Goal: Task Accomplishment & Management: Use online tool/utility

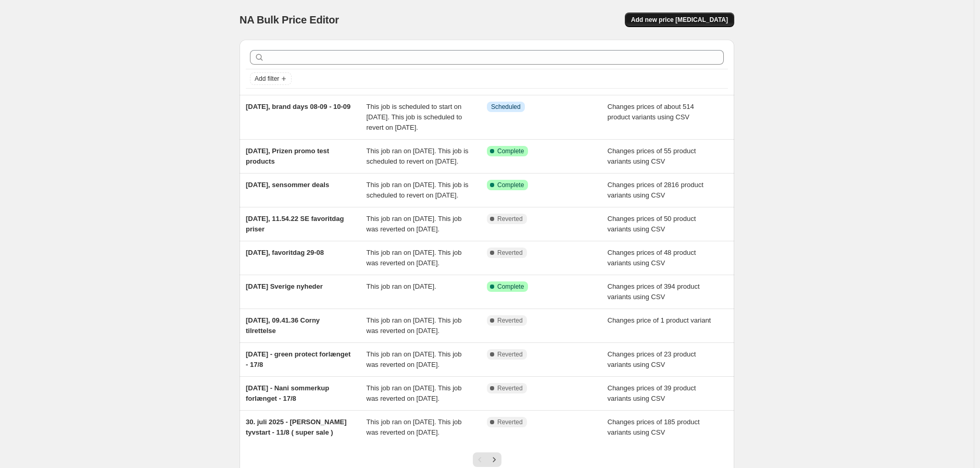
click at [690, 18] on span "Add new price change job" at bounding box center [679, 20] width 97 height 8
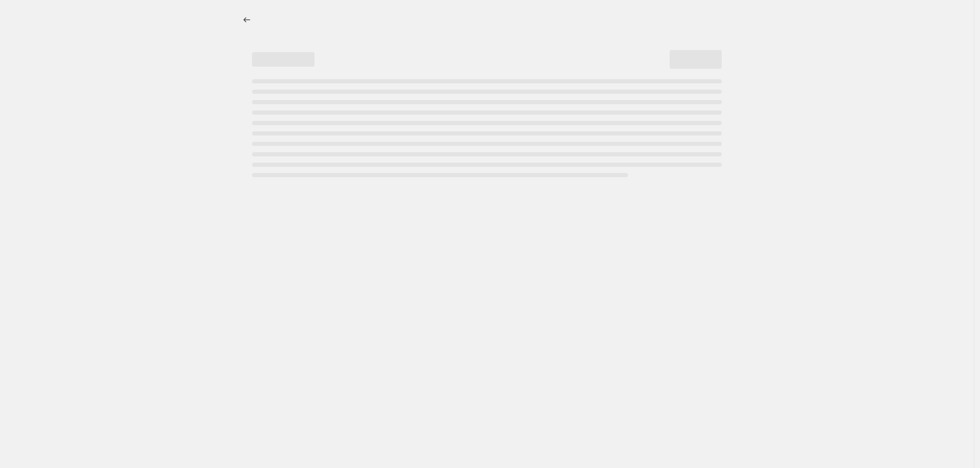
select select "percentage"
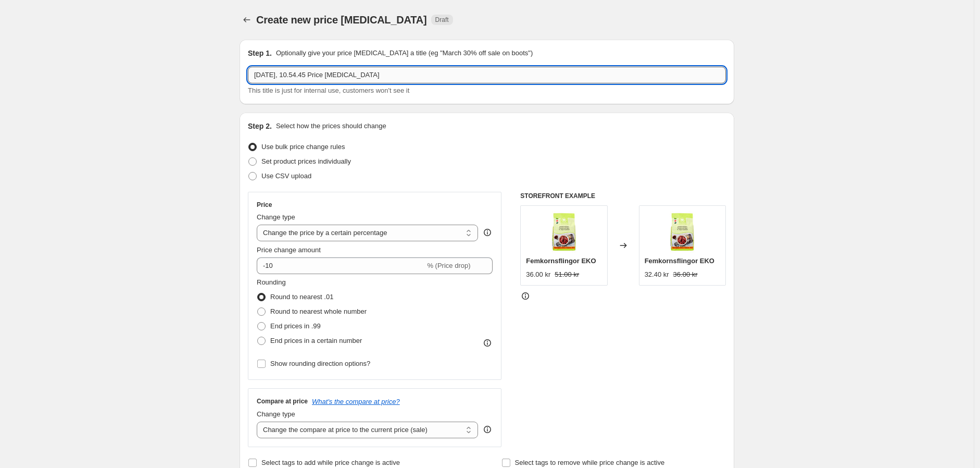
drag, startPoint x: 396, startPoint y: 70, endPoint x: 323, endPoint y: 74, distance: 73.0
click at [323, 74] on input "4. sep. 2025, 10.54.45 Price change job" at bounding box center [487, 75] width 478 height 17
drag, startPoint x: 365, startPoint y: 77, endPoint x: 382, endPoint y: 76, distance: 16.7
click at [365, 76] on input "4. sep. 2025, 10.54.45 Price change job" at bounding box center [487, 75] width 478 height 17
click at [351, 73] on input "4. sep. 2025, 10.54.45 Price change job" at bounding box center [487, 75] width 478 height 17
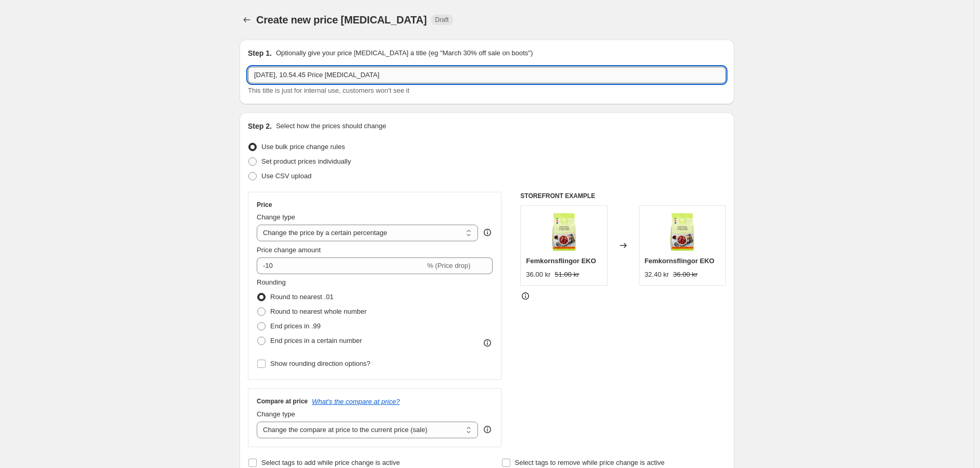
drag, startPoint x: 385, startPoint y: 72, endPoint x: 298, endPoint y: 75, distance: 87.5
click at [298, 75] on input "4. sep. 2025, 10.54.45 Price change job" at bounding box center [487, 75] width 478 height 17
type input "4. sep. 2025, GLYC"
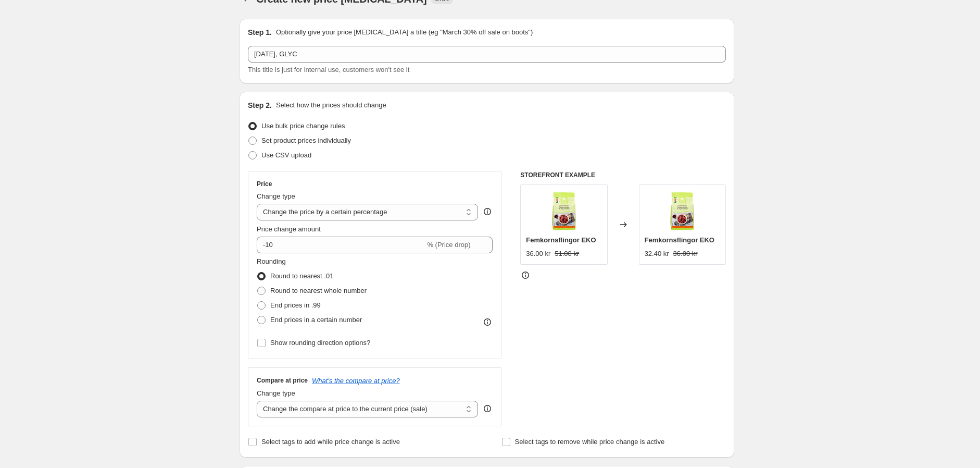
scroll to position [58, 0]
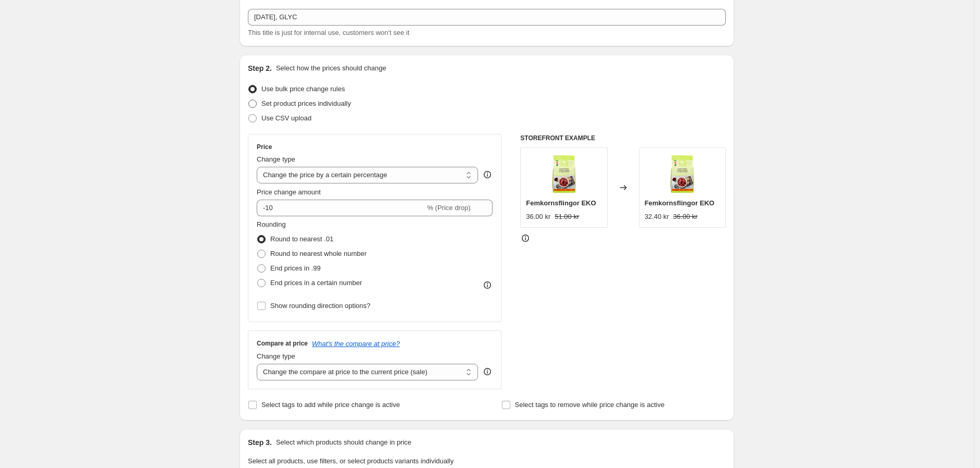
click at [257, 103] on span at bounding box center [252, 103] width 8 height 8
click at [249, 100] on input "Set product prices individually" at bounding box center [248, 99] width 1 height 1
radio input "true"
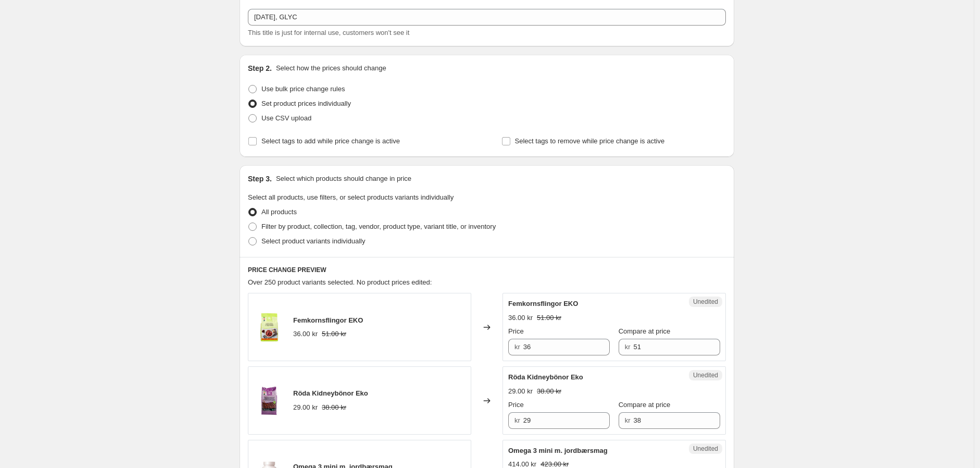
scroll to position [116, 0]
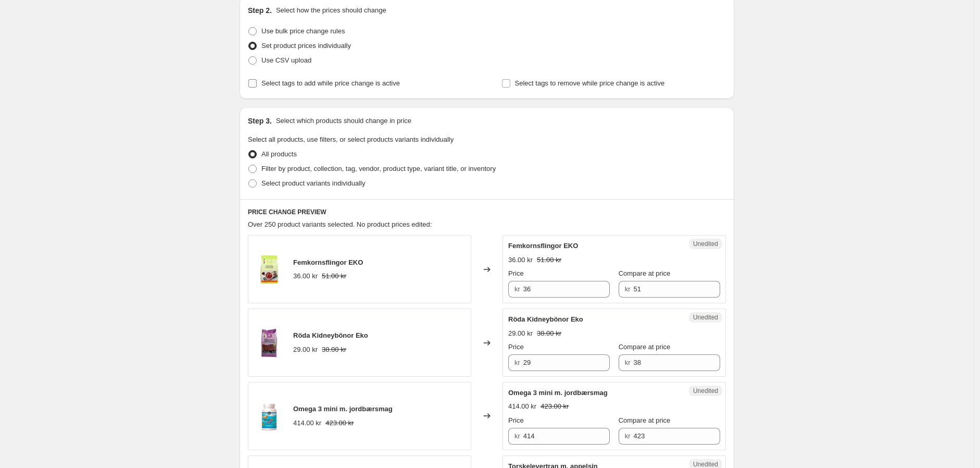
click at [254, 81] on input "Select tags to add while price change is active" at bounding box center [252, 83] width 8 height 8
checkbox input "true"
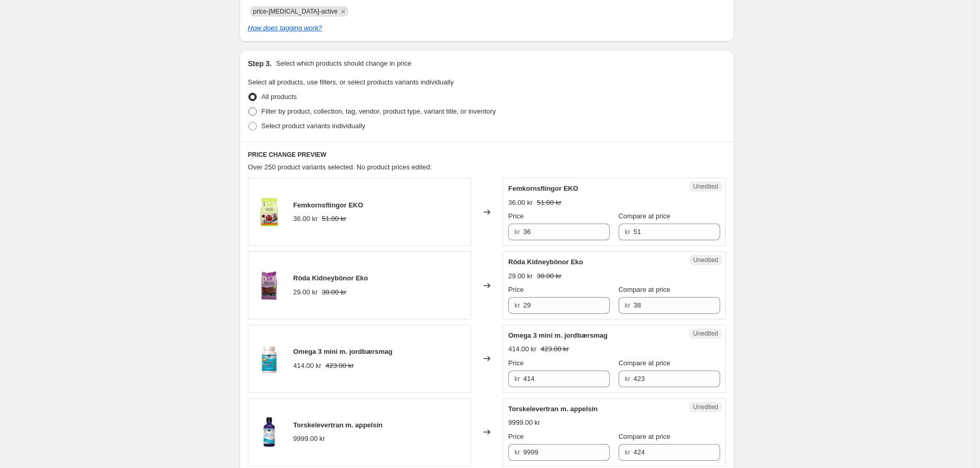
scroll to position [289, 0]
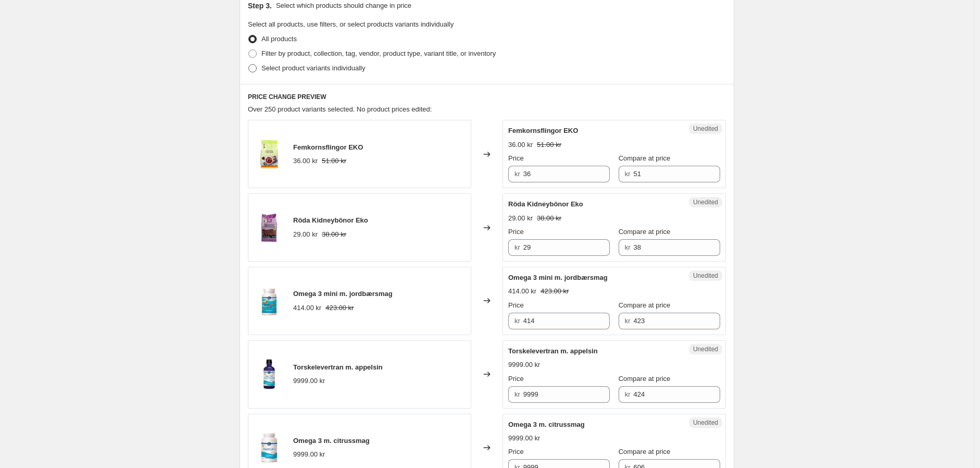
click at [256, 68] on span at bounding box center [252, 68] width 8 height 8
click at [249, 65] on input "Select product variants individually" at bounding box center [248, 64] width 1 height 1
radio input "true"
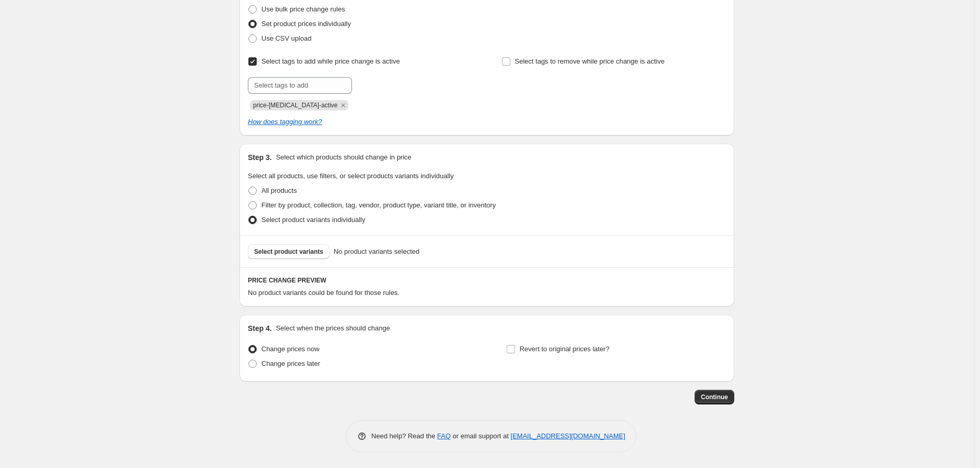
scroll to position [137, 0]
click at [298, 253] on span "Select product variants" at bounding box center [288, 252] width 69 height 8
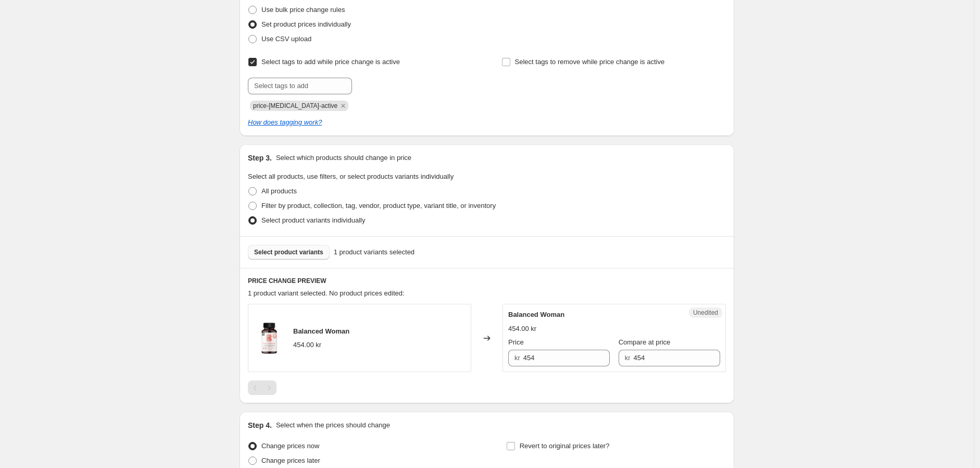
click at [295, 250] on span "Select product variants" at bounding box center [288, 252] width 69 height 8
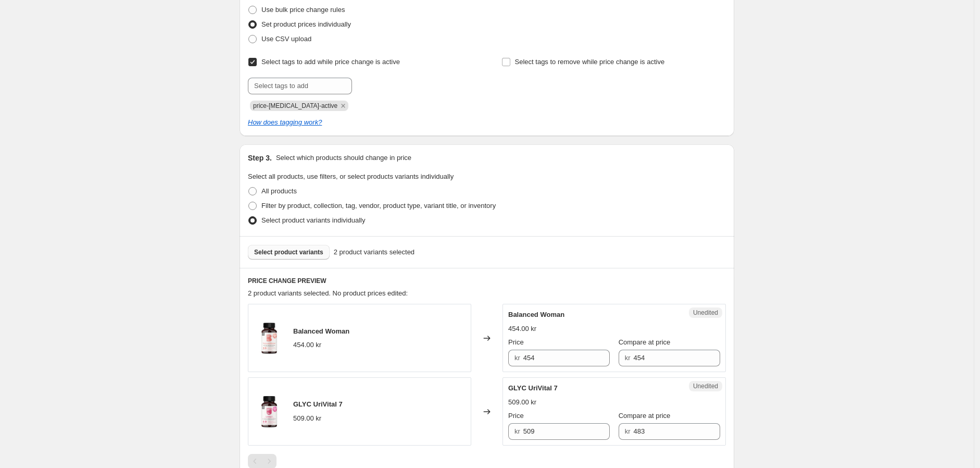
click at [291, 248] on span "Select product variants" at bounding box center [288, 252] width 69 height 8
click at [290, 251] on span "Select product variants" at bounding box center [288, 252] width 69 height 8
click at [290, 249] on span "Select product variants" at bounding box center [288, 252] width 69 height 8
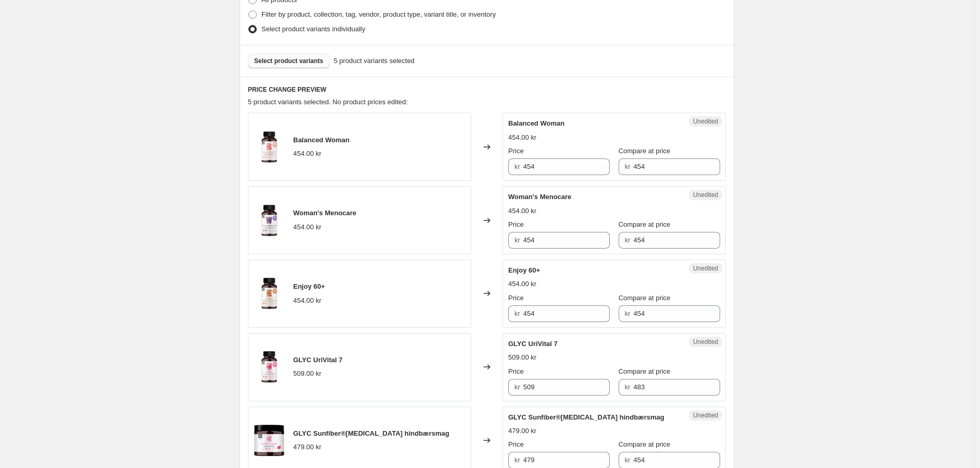
scroll to position [368, 0]
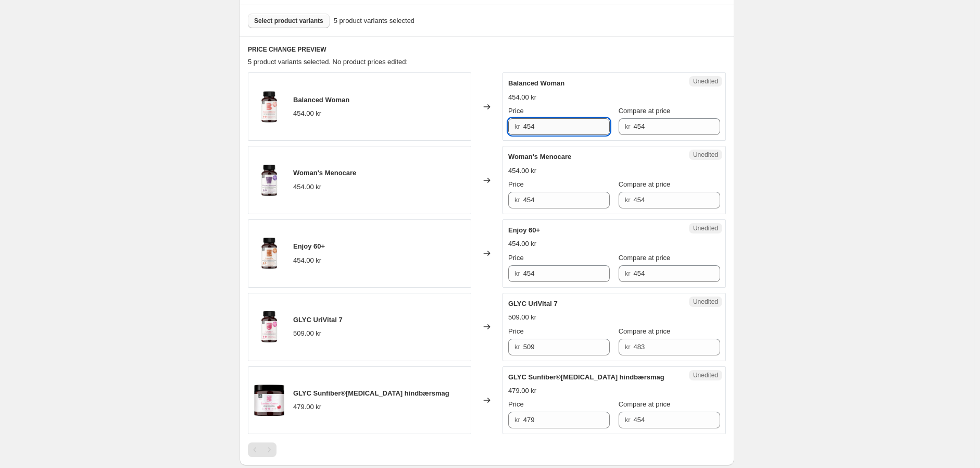
click at [592, 126] on input "454" at bounding box center [566, 126] width 87 height 17
click at [556, 124] on input "454" at bounding box center [566, 126] width 87 height 17
type input "339"
click at [554, 197] on input "454" at bounding box center [566, 200] width 87 height 17
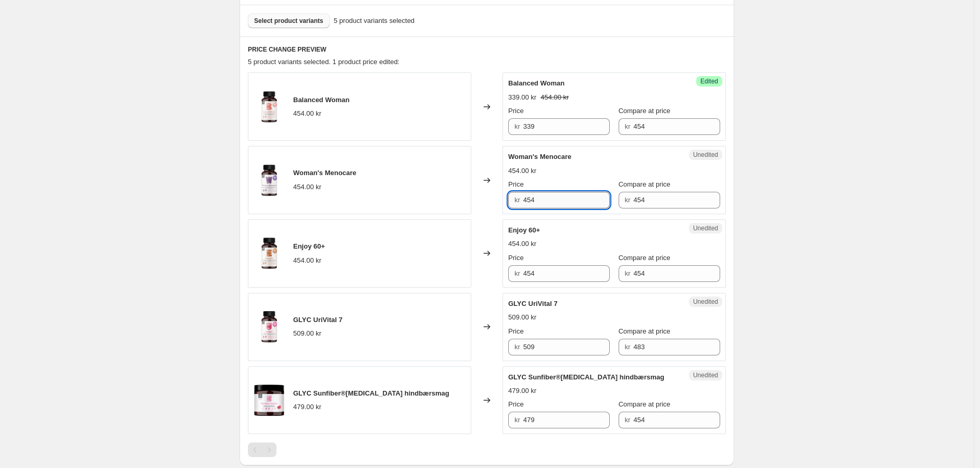
click at [554, 199] on input "454" at bounding box center [566, 200] width 87 height 17
type input "339"
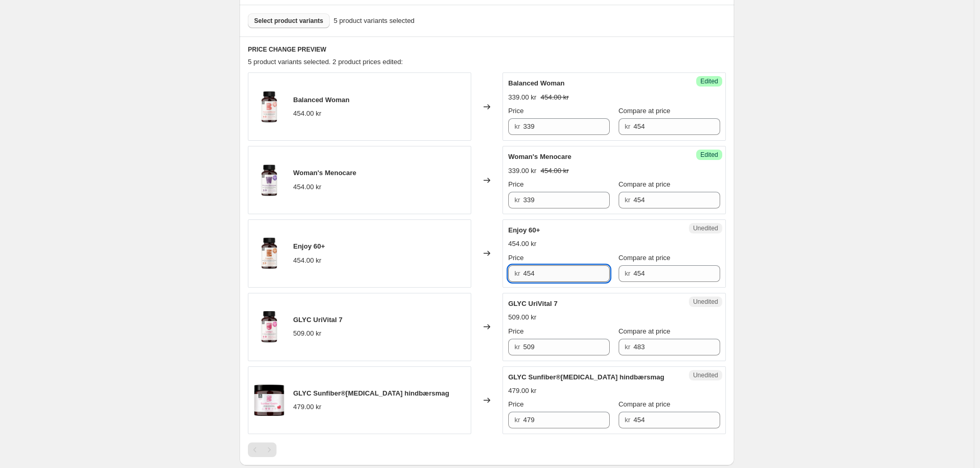
click at [564, 275] on input "454" at bounding box center [566, 273] width 87 height 17
type input "339"
click at [552, 348] on input "509" at bounding box center [566, 347] width 87 height 17
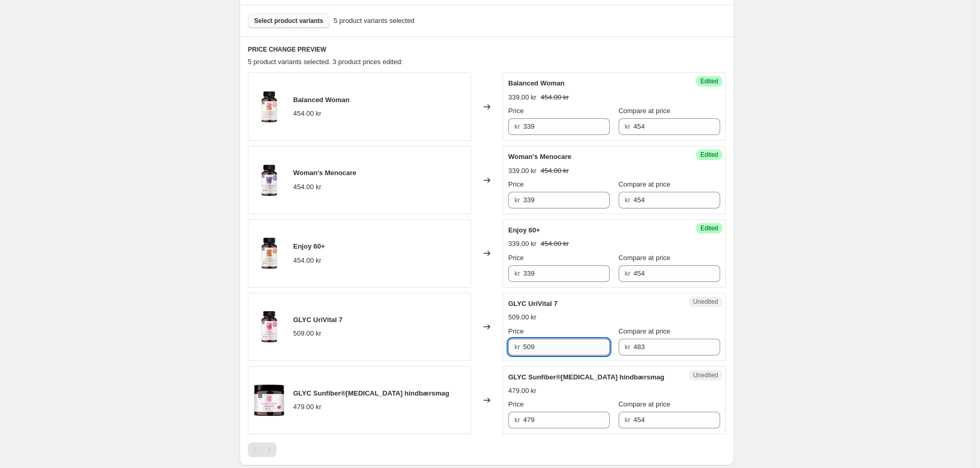
click at [552, 348] on input "509" at bounding box center [566, 347] width 87 height 17
click at [613, 302] on div "GLYC UriVital 7" at bounding box center [593, 303] width 170 height 10
click at [551, 345] on input "509" at bounding box center [566, 347] width 87 height 17
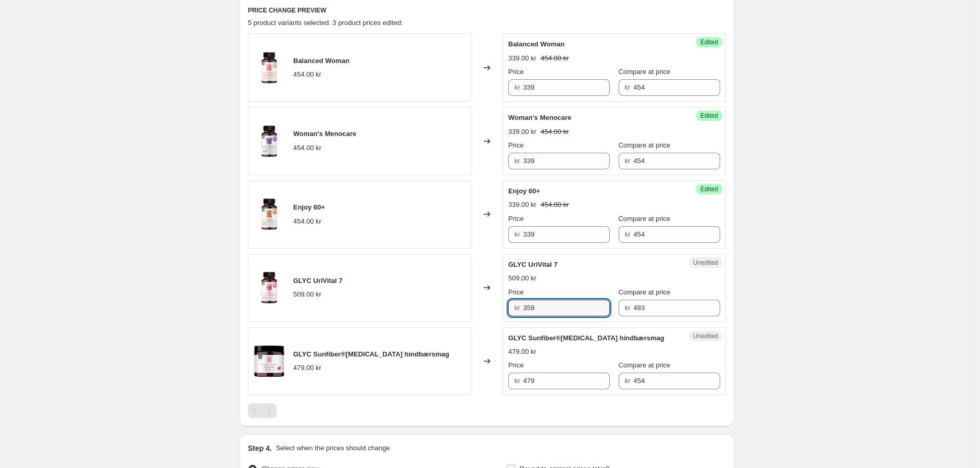
scroll to position [426, 0]
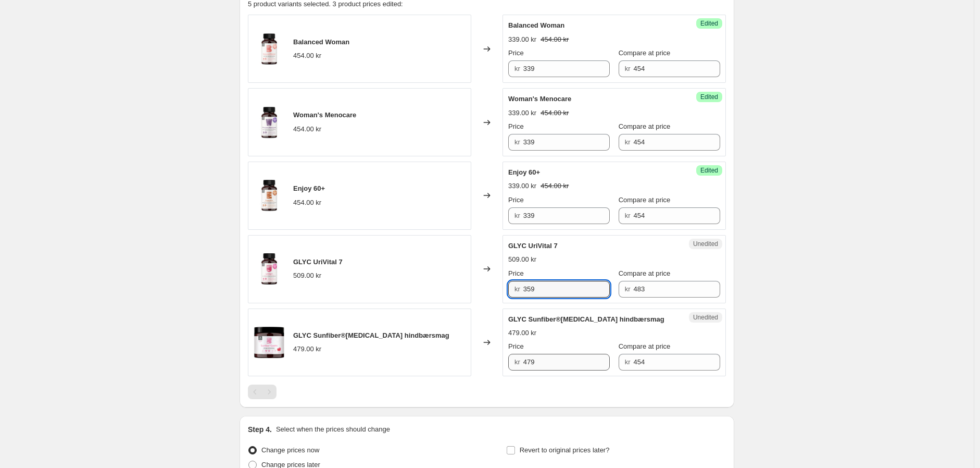
type input "359"
click at [546, 360] on input "479" at bounding box center [566, 362] width 87 height 17
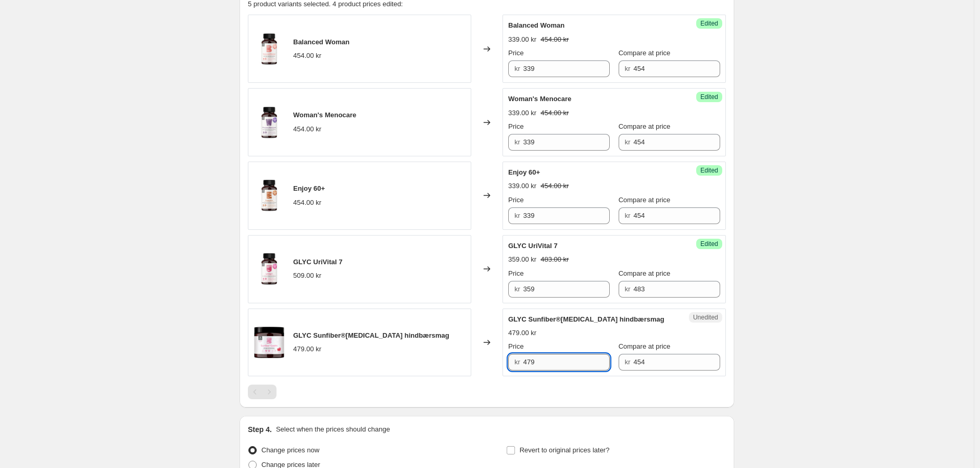
click at [560, 357] on input "479" at bounding box center [566, 362] width 87 height 17
click at [554, 372] on div "Success Edited GLYC Sunfiber®Gastro hindbærsmag 359.00 kr 454.00 kr Price kr 35…" at bounding box center [614, 342] width 223 height 68
click at [555, 360] on input "359" at bounding box center [566, 362] width 87 height 17
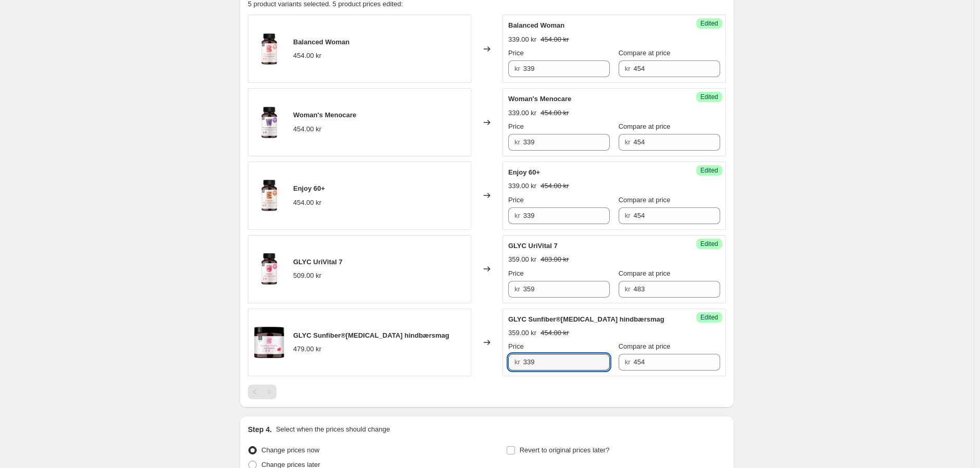
type input "339"
click at [587, 334] on div "359.00 kr 454.00 kr" at bounding box center [614, 333] width 212 height 10
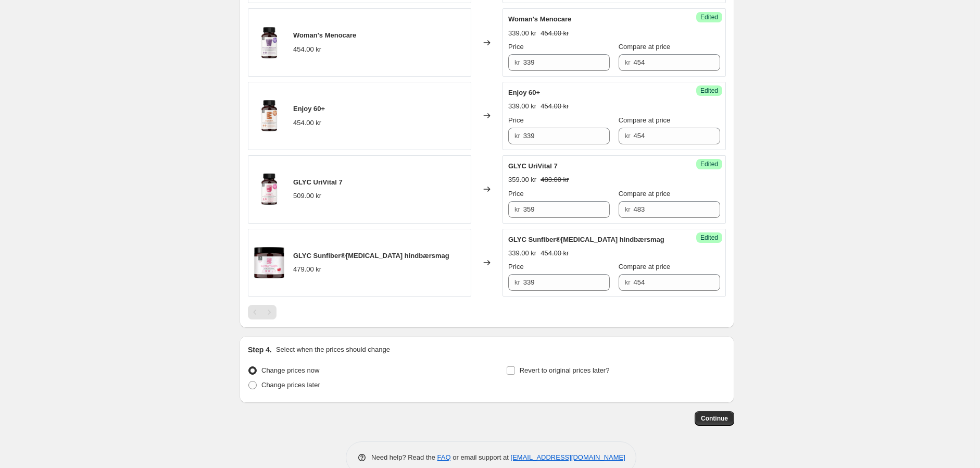
scroll to position [527, 0]
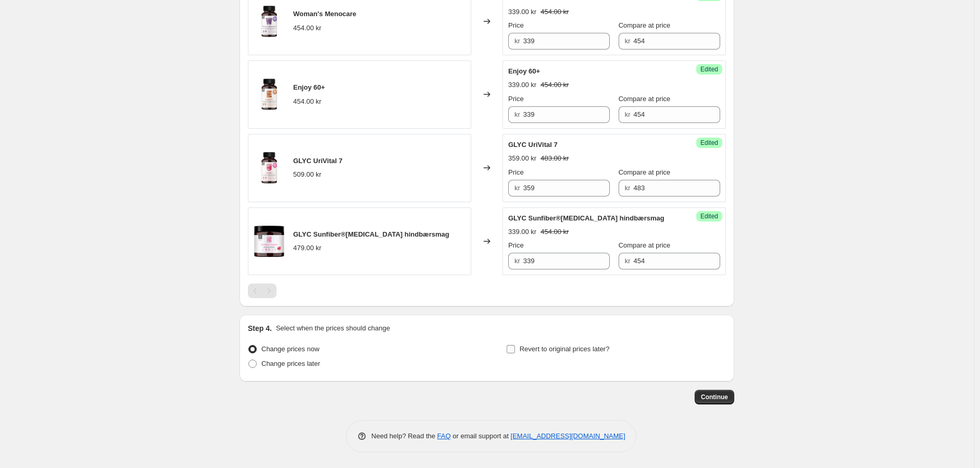
click at [515, 351] on input "Revert to original prices later?" at bounding box center [511, 349] width 8 height 8
checkbox input "true"
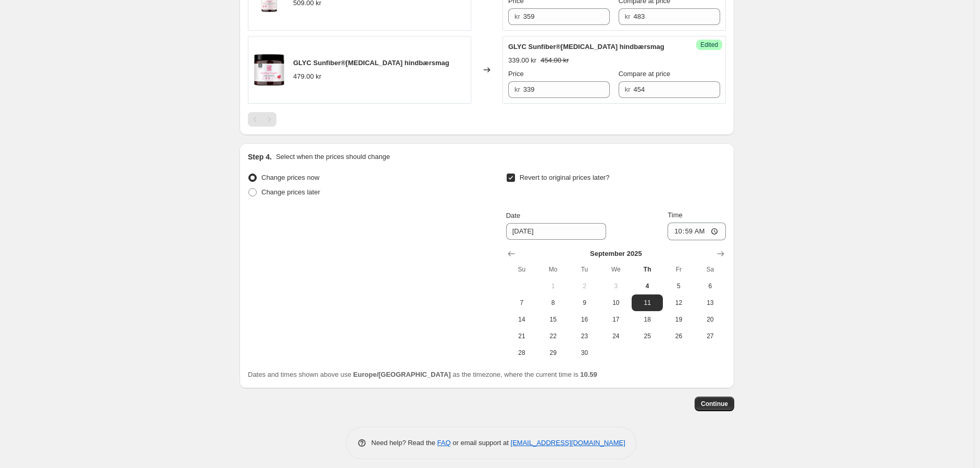
scroll to position [701, 0]
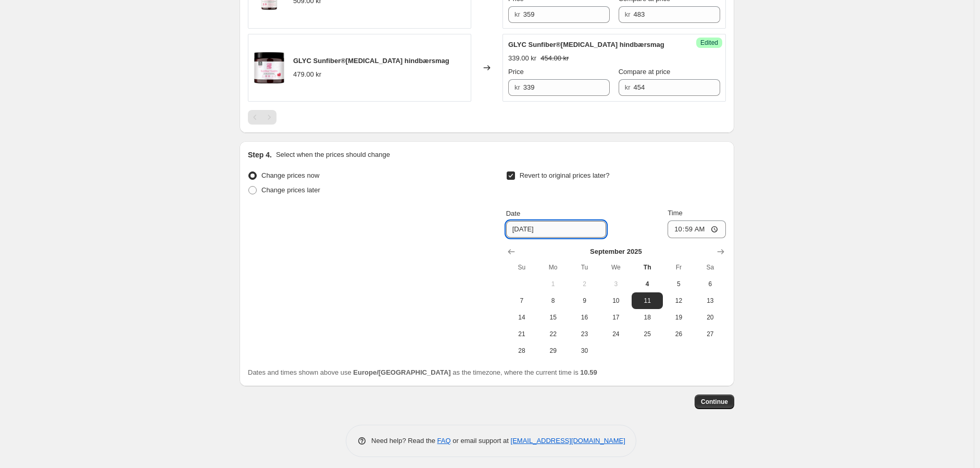
click at [544, 230] on input "9/11/2025" at bounding box center [556, 229] width 100 height 17
click at [527, 317] on span "14" at bounding box center [521, 317] width 23 height 8
type input "9/14/2025"
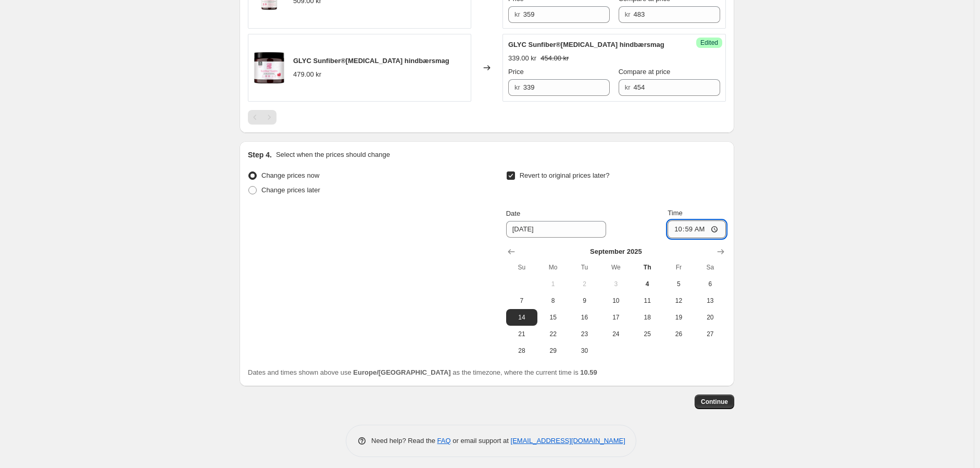
click at [695, 230] on input "10:59" at bounding box center [697, 229] width 58 height 18
type input "23:59"
click at [644, 197] on div "Revert to original prices later?" at bounding box center [616, 183] width 220 height 31
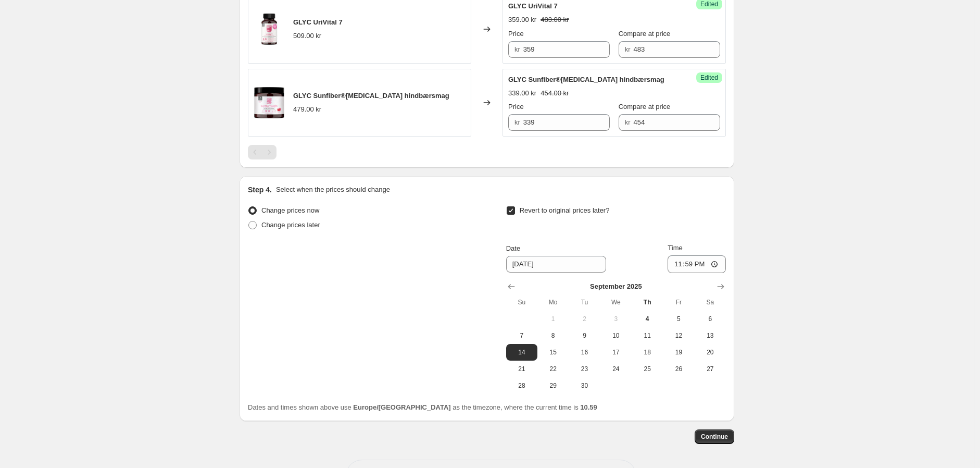
scroll to position [705, 0]
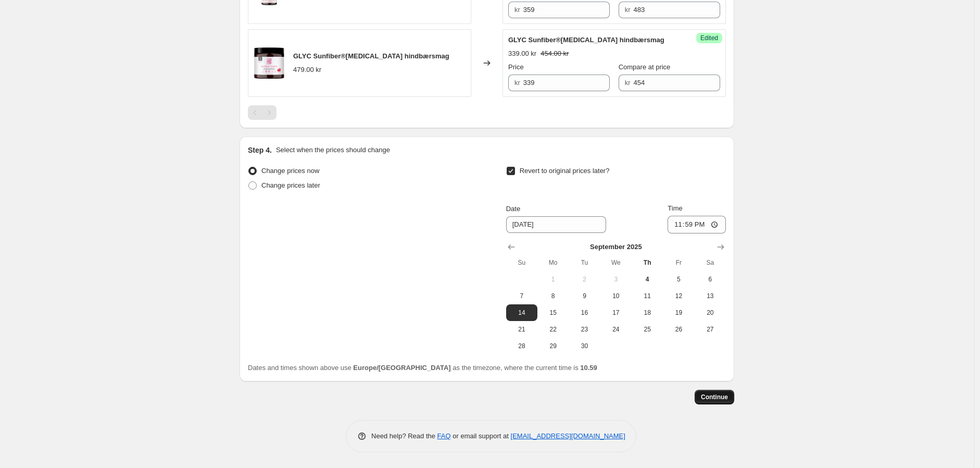
click at [721, 395] on span "Continue" at bounding box center [714, 397] width 27 height 8
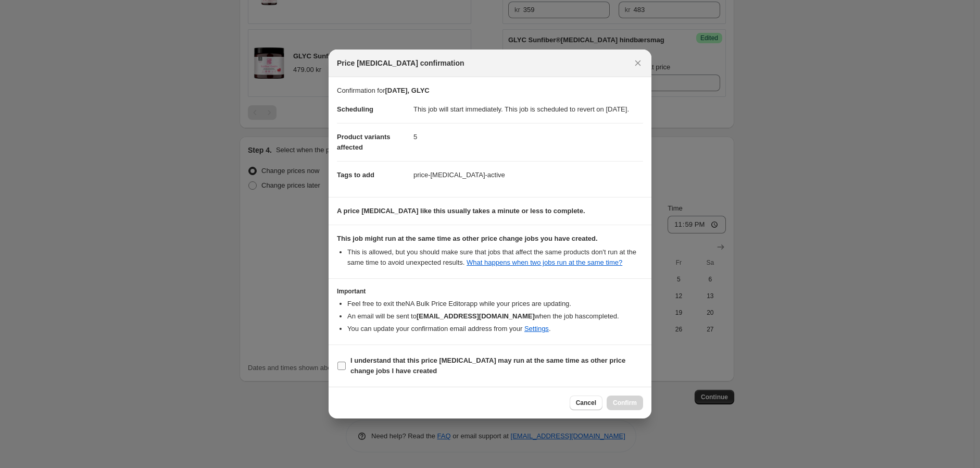
click at [356, 366] on b "I understand that this price change job may run at the same time as other price…" at bounding box center [488, 365] width 275 height 18
click at [346, 366] on input "I understand that this price change job may run at the same time as other price…" at bounding box center [342, 365] width 8 height 8
checkbox input "true"
click at [629, 406] on span "Confirm" at bounding box center [625, 402] width 24 height 8
